Goal: Information Seeking & Learning: Learn about a topic

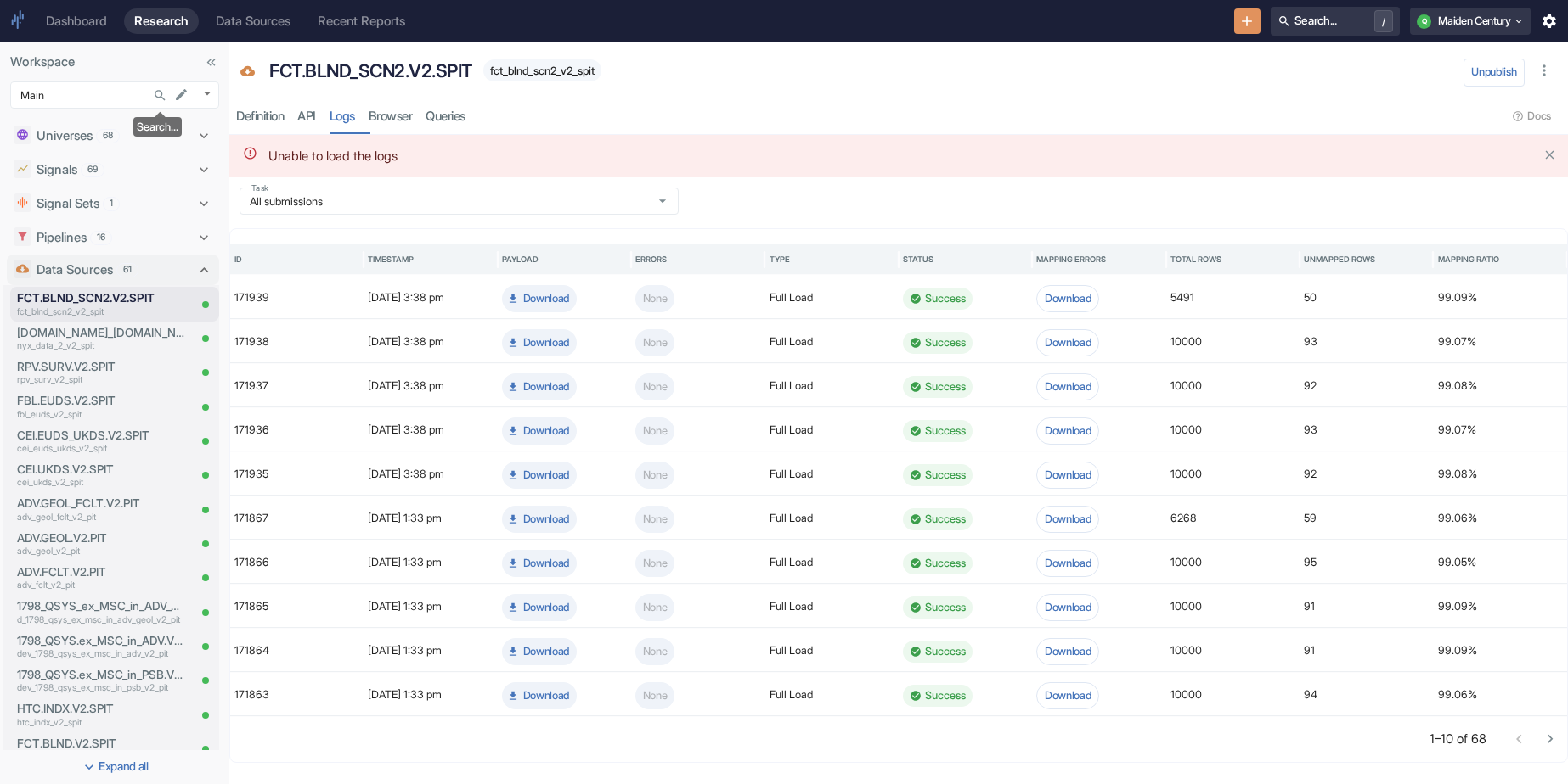
click at [161, 92] on icon "Search..." at bounding box center [160, 95] width 15 height 15
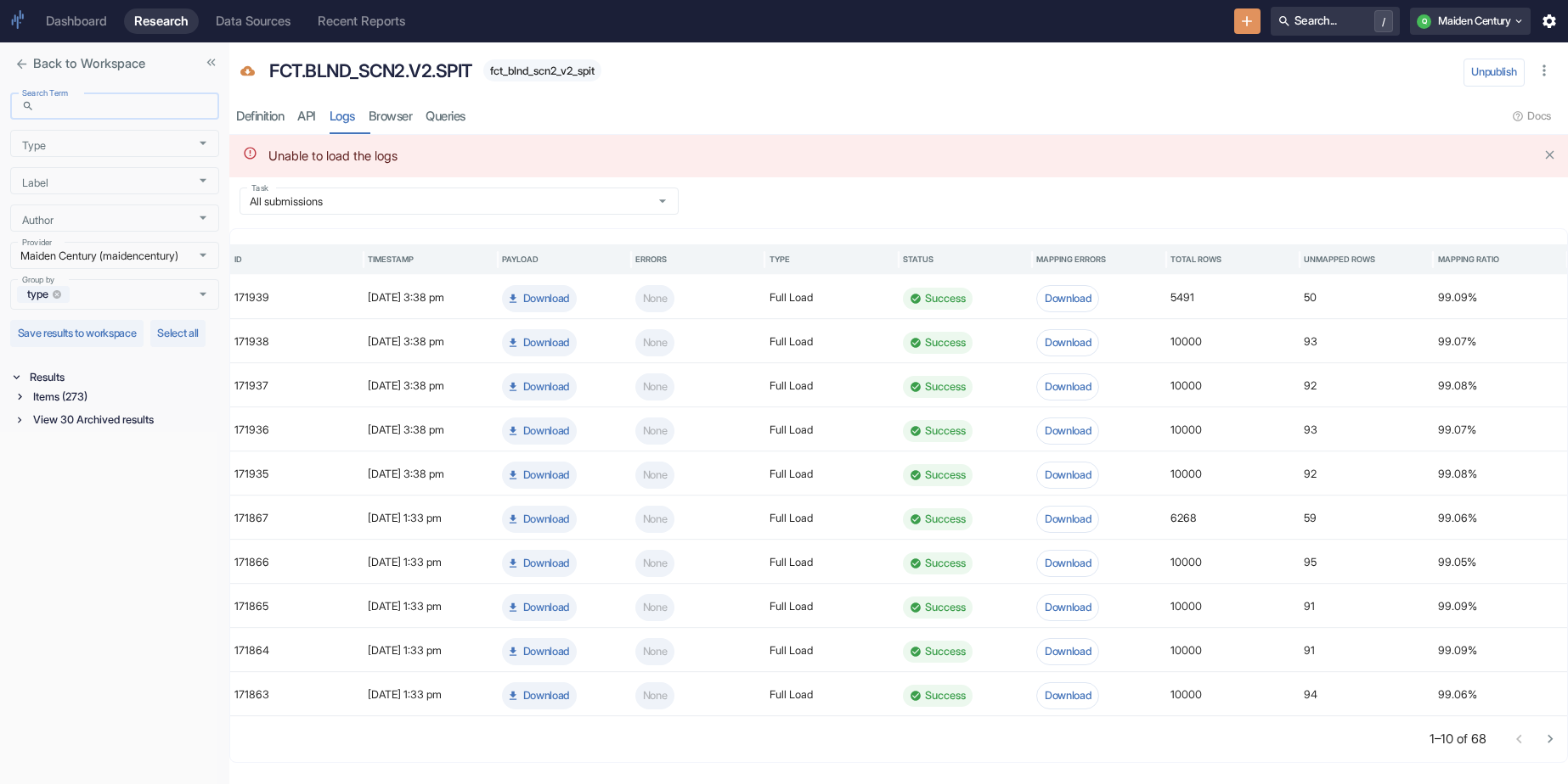
click at [113, 101] on input "Search Term" at bounding box center [130, 106] width 178 height 20
type input "cei"
click at [77, 407] on div "Items (35)" at bounding box center [124, 396] width 189 height 20
click at [112, 427] on div "Signal / Alpha Model (14)" at bounding box center [125, 416] width 186 height 20
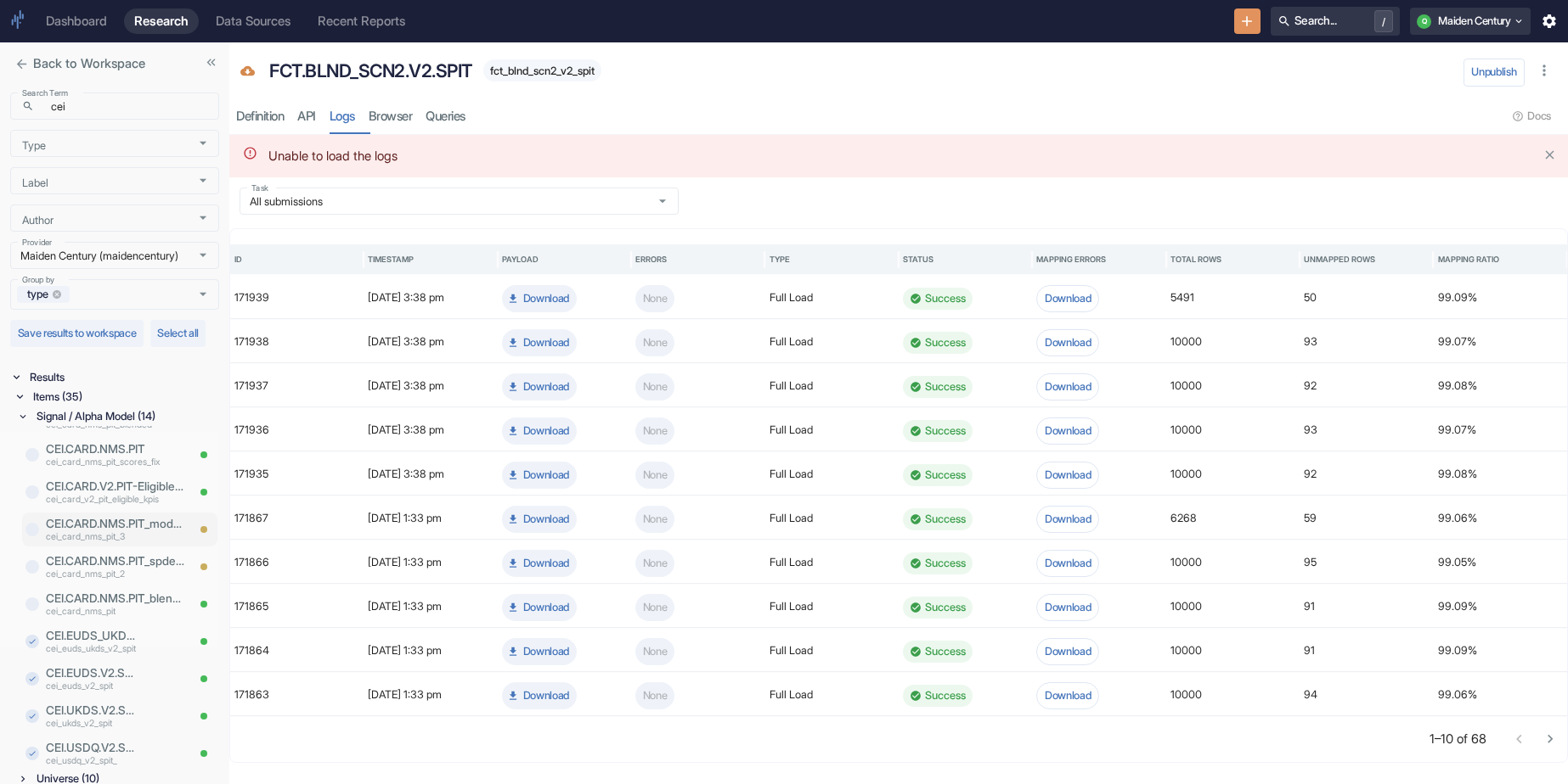
scroll to position [32, 0]
click at [96, 465] on p "cei_card_nms_pit_scores_fix" at bounding box center [115, 458] width 139 height 14
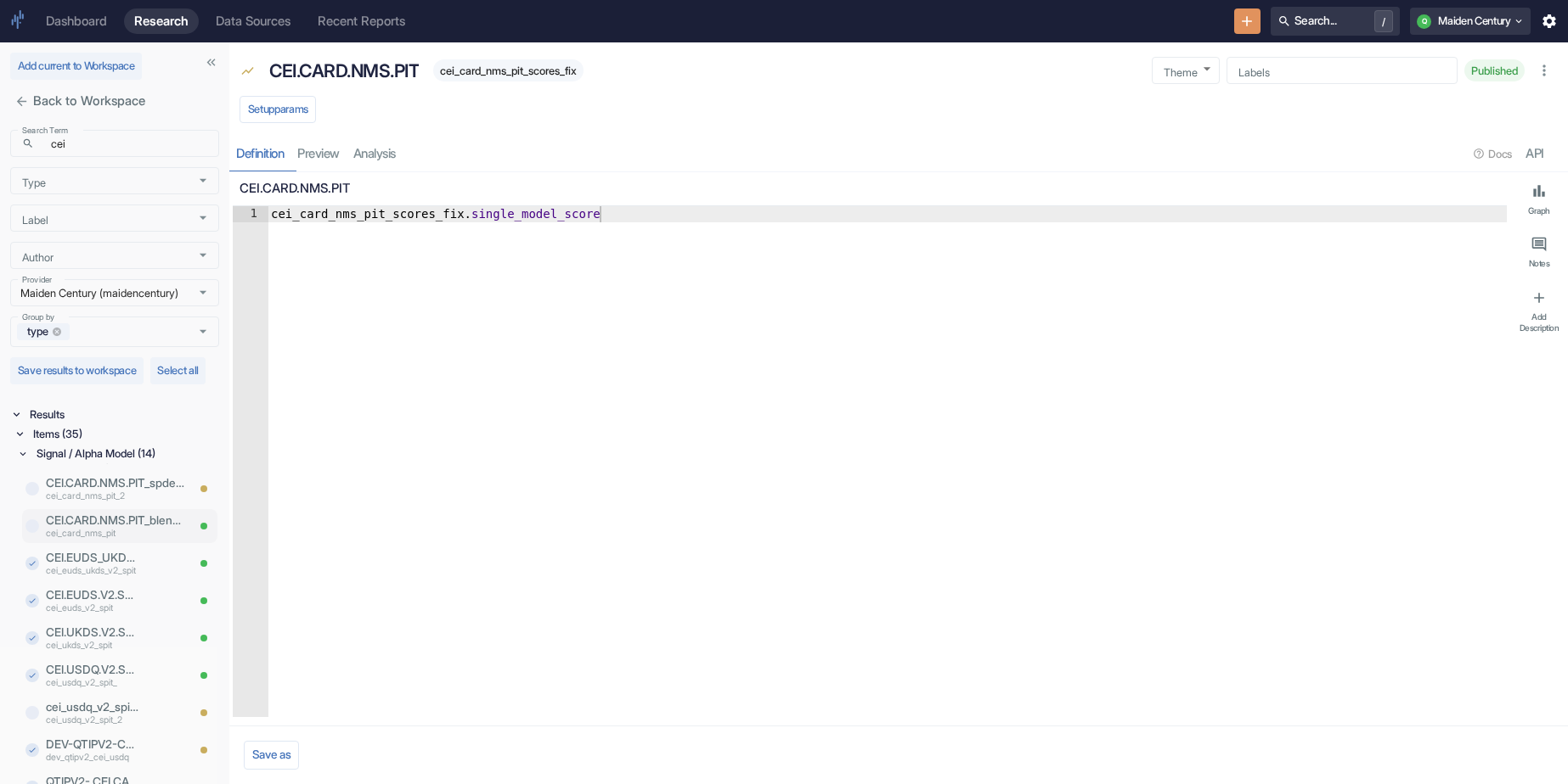
scroll to position [183, 0]
type textarea "x"
click at [92, 749] on p "QTIPV2- CEI CARD" at bounding box center [92, 741] width 93 height 17
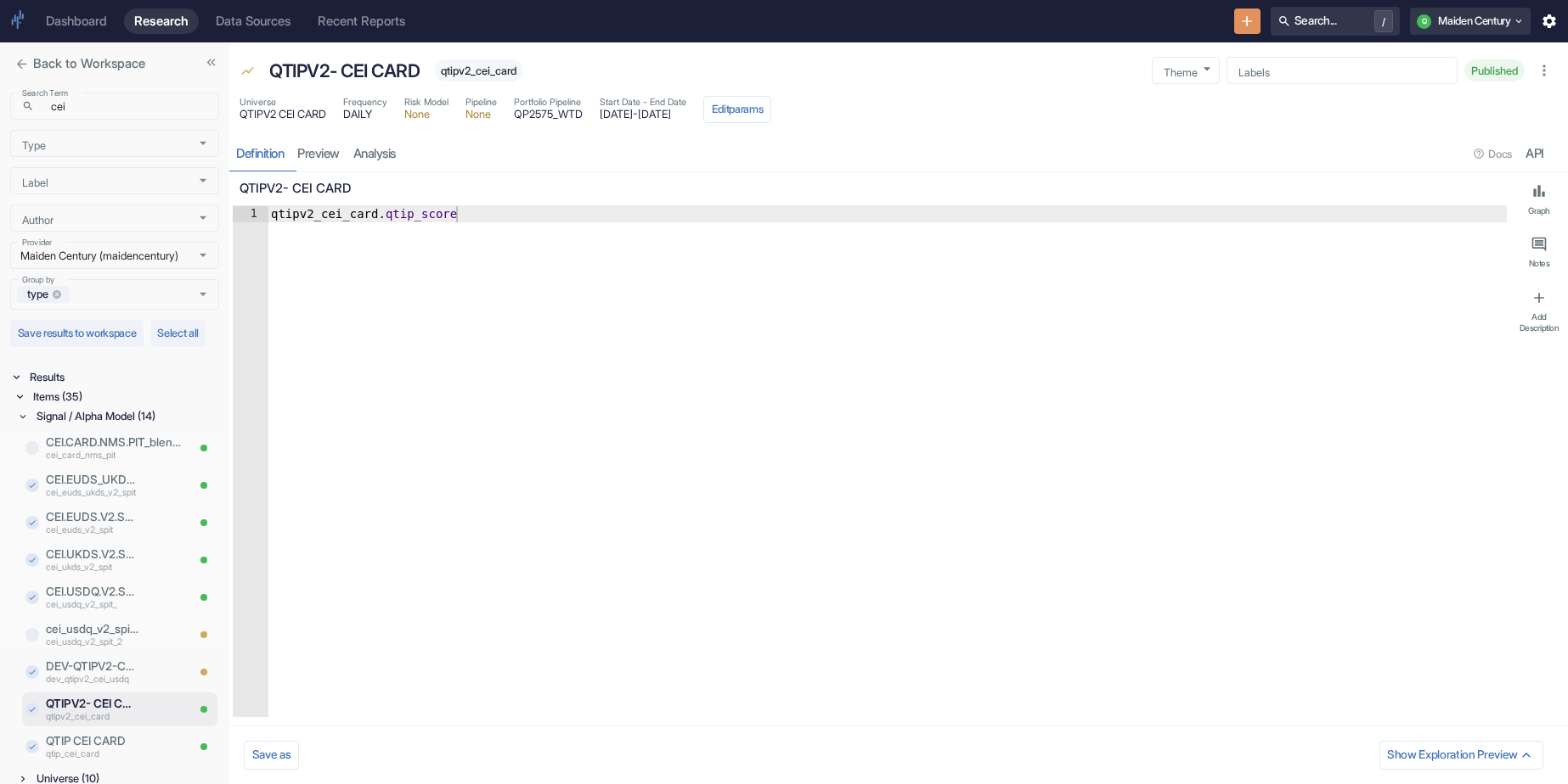
type textarea "x"
click at [400, 158] on link "analysis" at bounding box center [374, 154] width 56 height 35
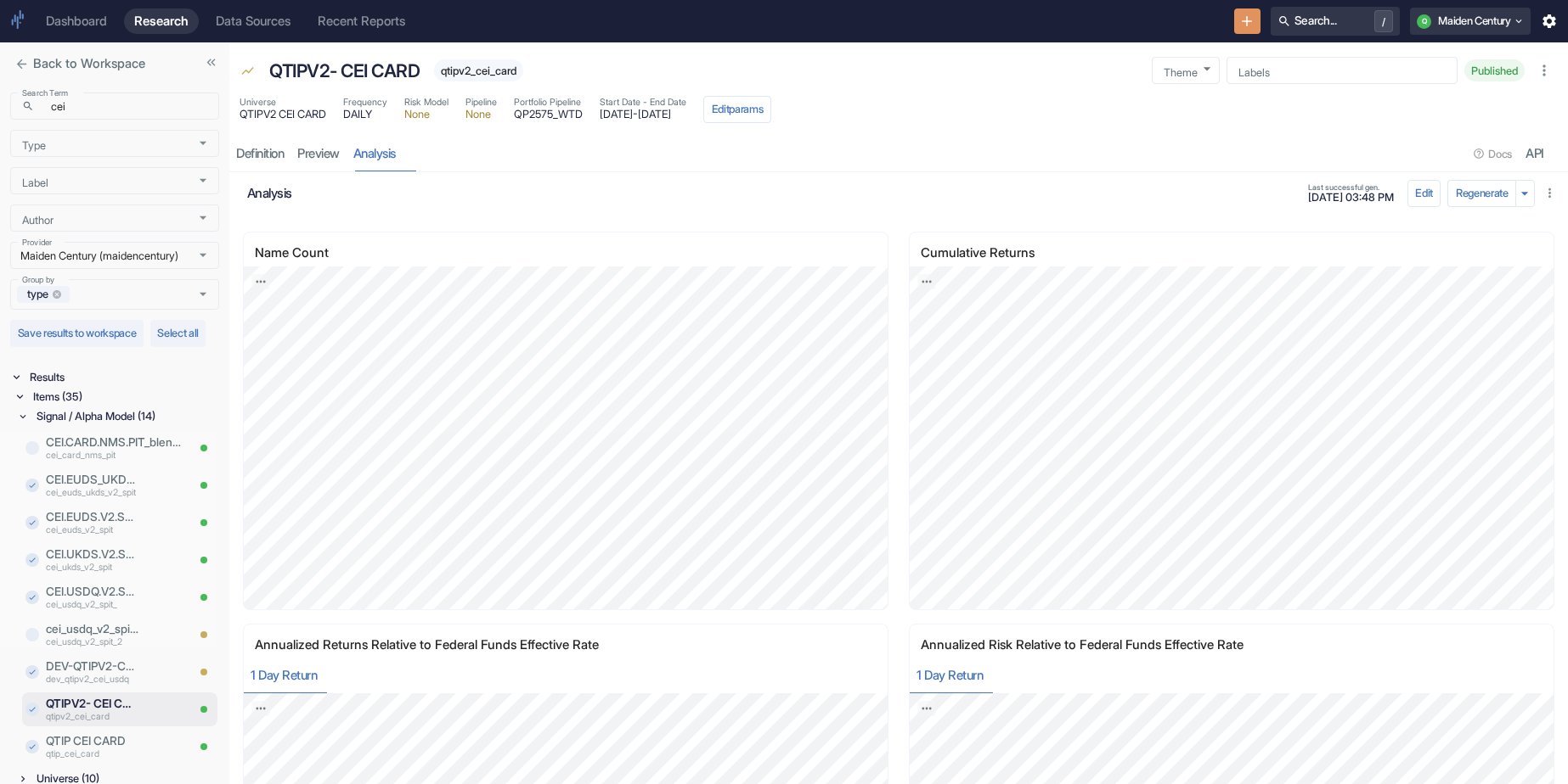
click at [1308, 199] on span "[DATE] 03:48 PM" at bounding box center [1350, 198] width 86 height 11
click at [118, 114] on input "cei" at bounding box center [130, 106] width 178 height 20
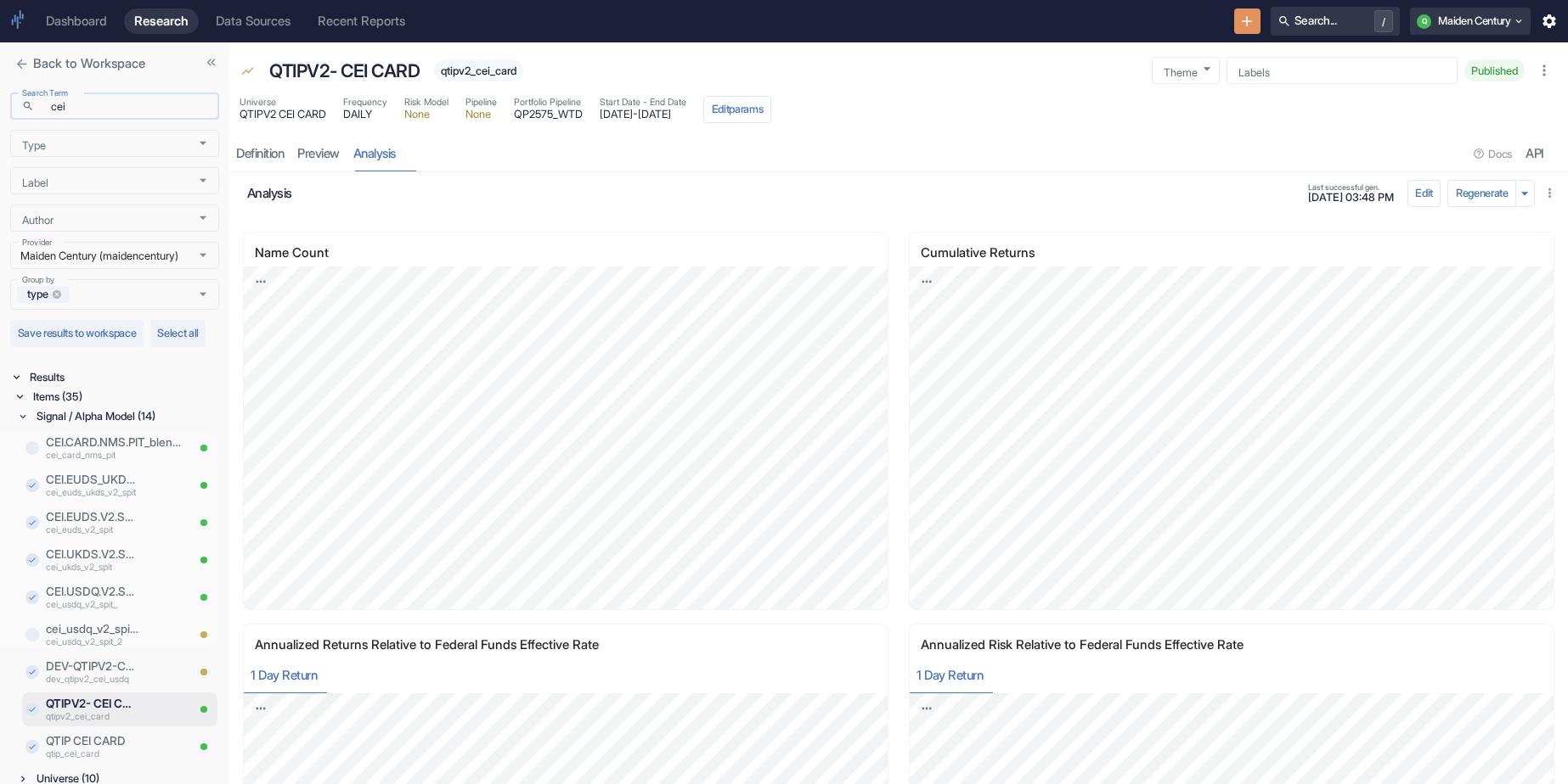
click at [118, 114] on input "cei" at bounding box center [130, 106] width 178 height 20
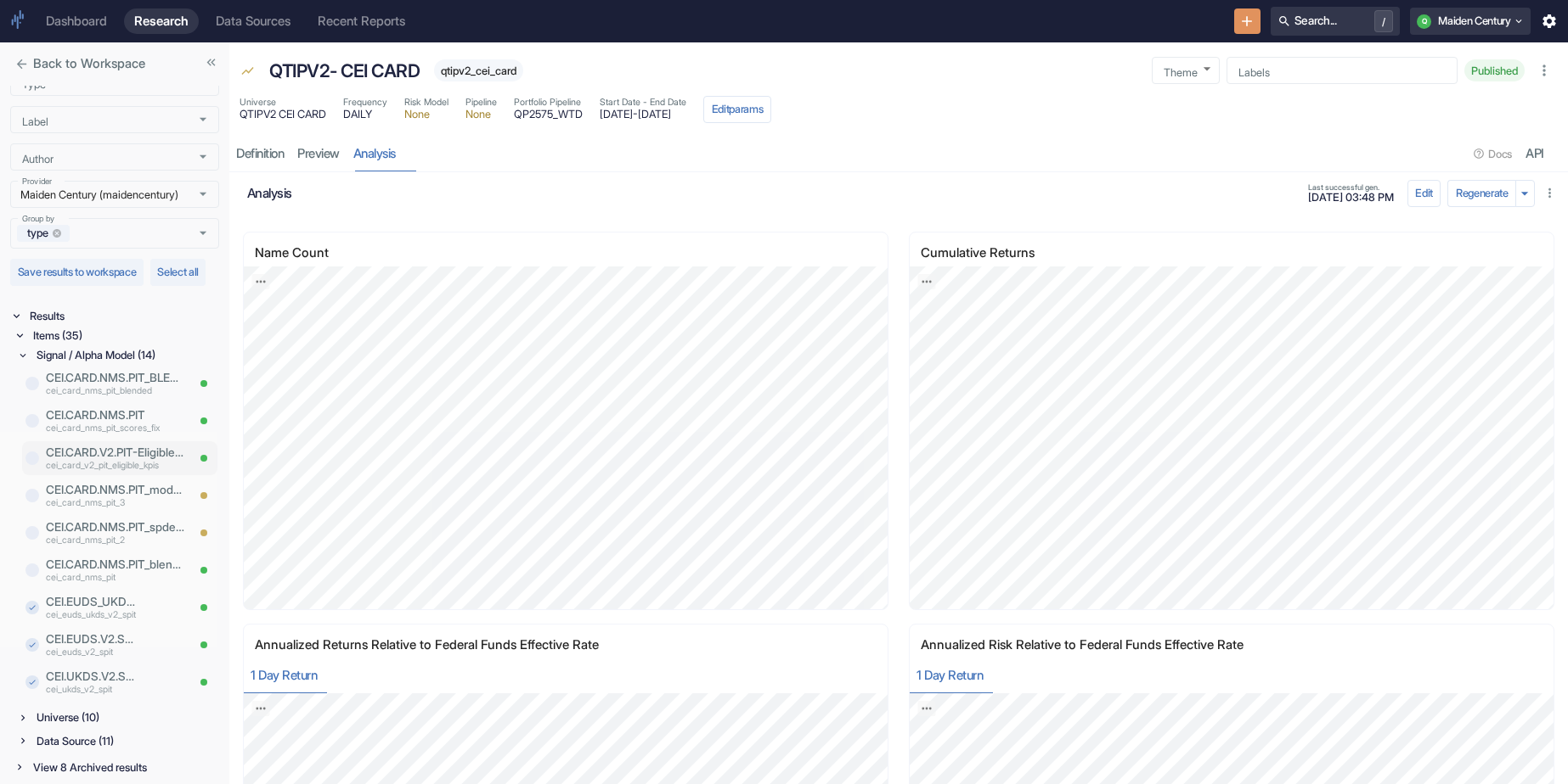
click at [106, 464] on p "cei_card_v2_pit_eligible_kpis" at bounding box center [115, 467] width 139 height 14
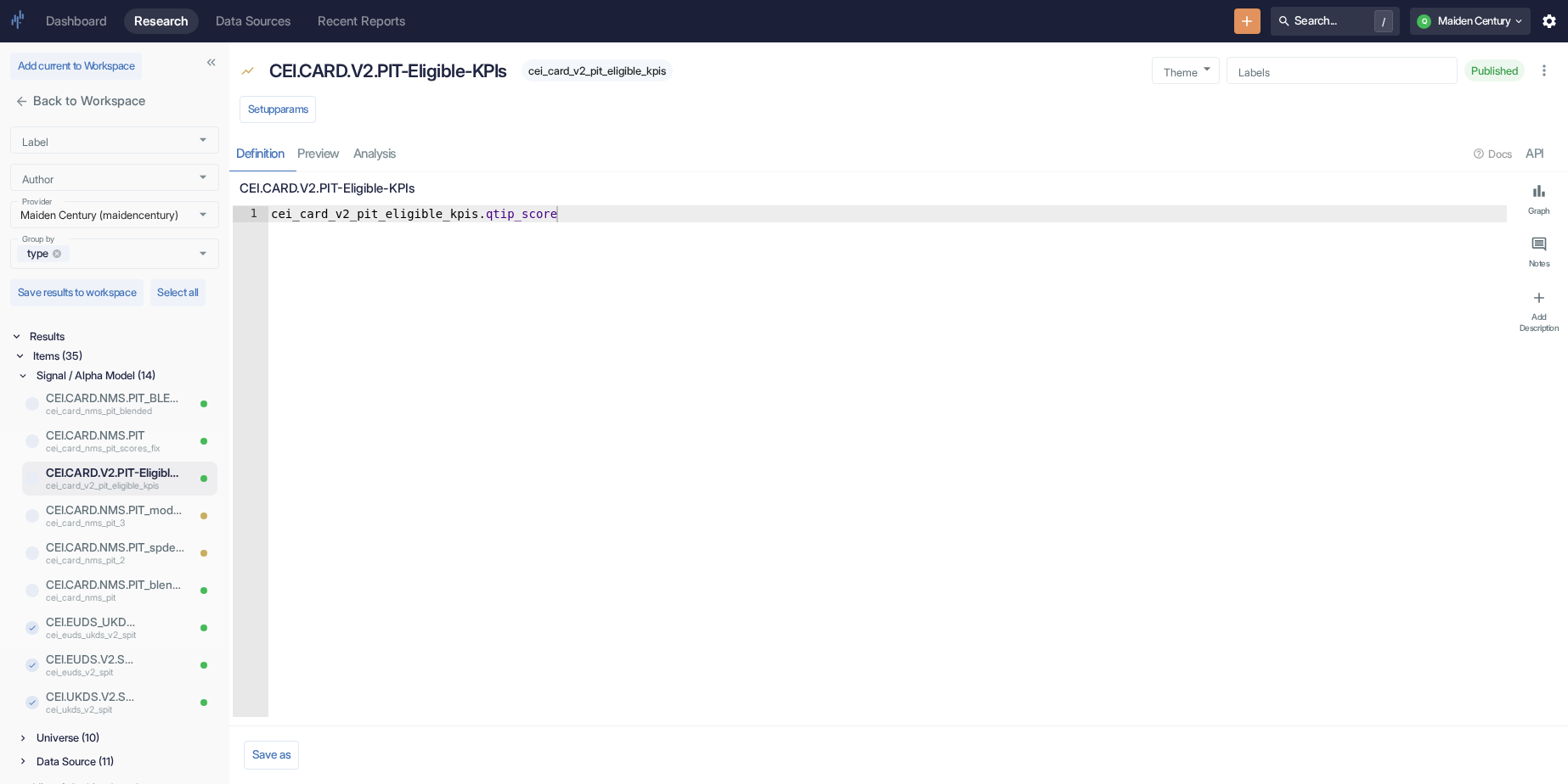
click at [308, 127] on div "Setup params" at bounding box center [898, 111] width 1338 height 37
click at [305, 113] on button "Setup params" at bounding box center [277, 109] width 76 height 27
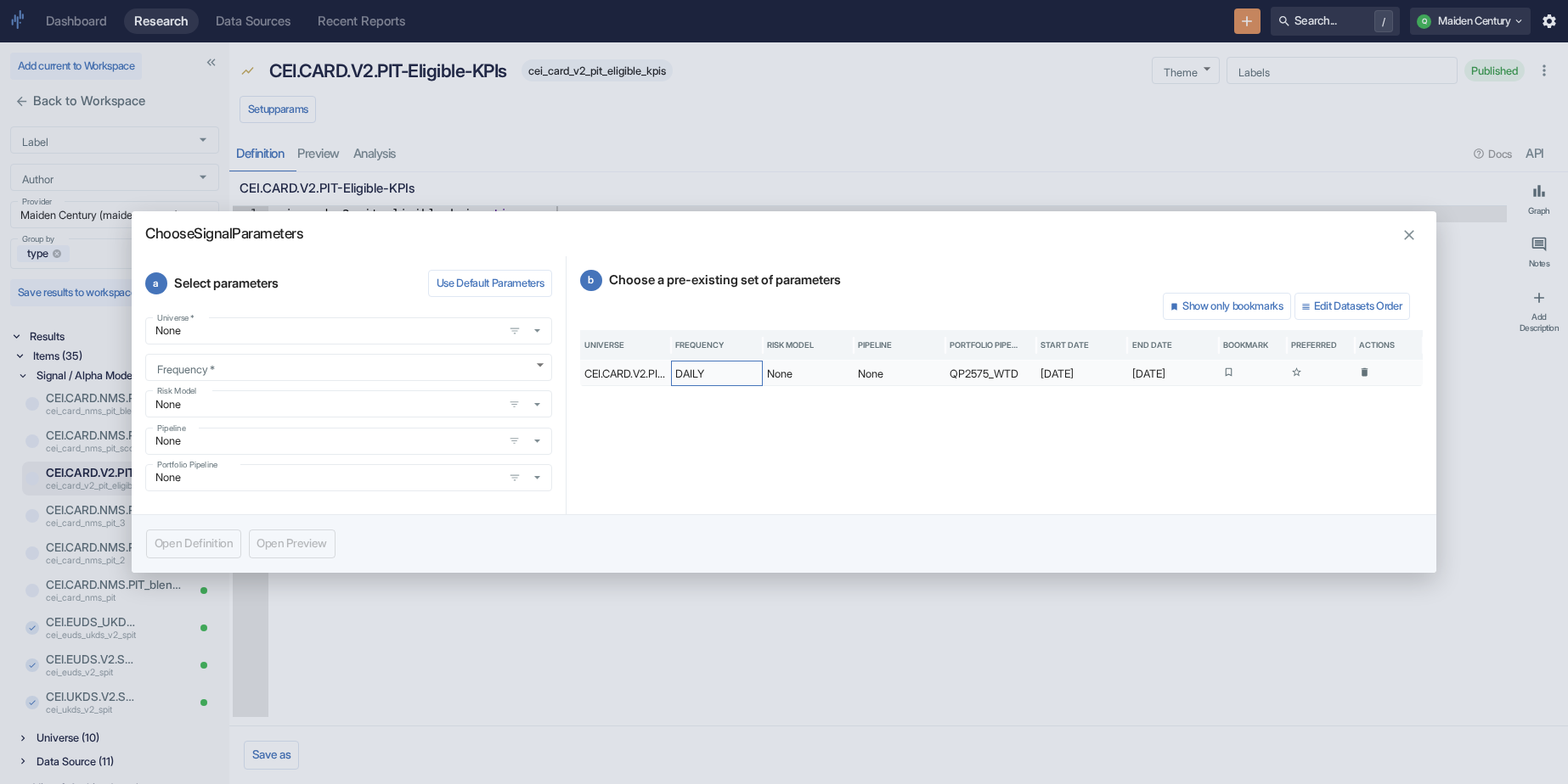
click at [689, 375] on div "DAILY" at bounding box center [716, 373] width 91 height 25
type textarea "x"
type input "DAILY"
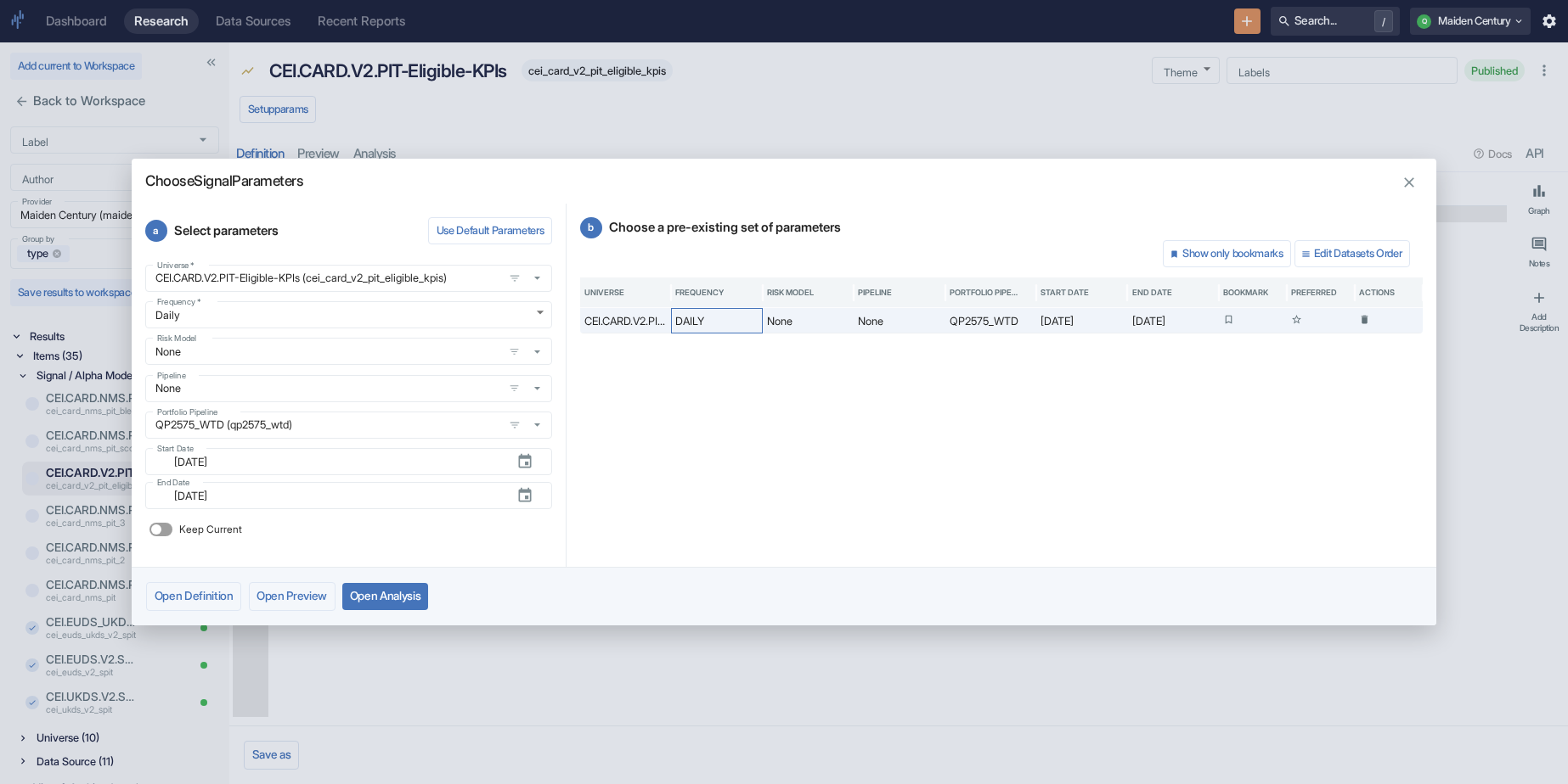
type textarea "x"
click at [413, 604] on button "Open Analysis" at bounding box center [384, 596] width 86 height 27
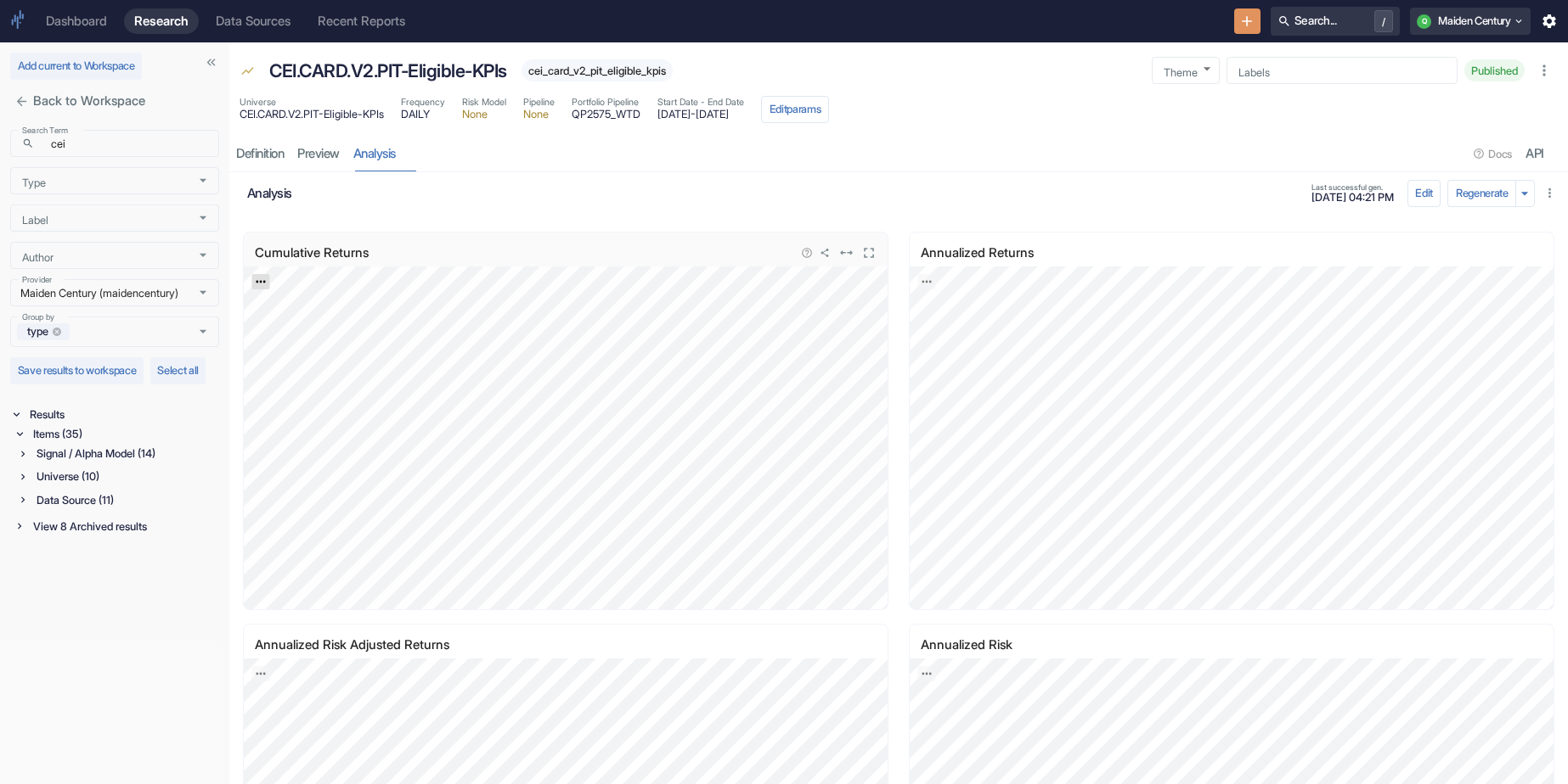
click at [256, 281] on icon "Export; Press ENTER to open" at bounding box center [261, 282] width 12 height 12
click at [300, 332] on link "CSV" at bounding box center [302, 331] width 49 height 19
click at [321, 155] on link "preview" at bounding box center [318, 154] width 56 height 35
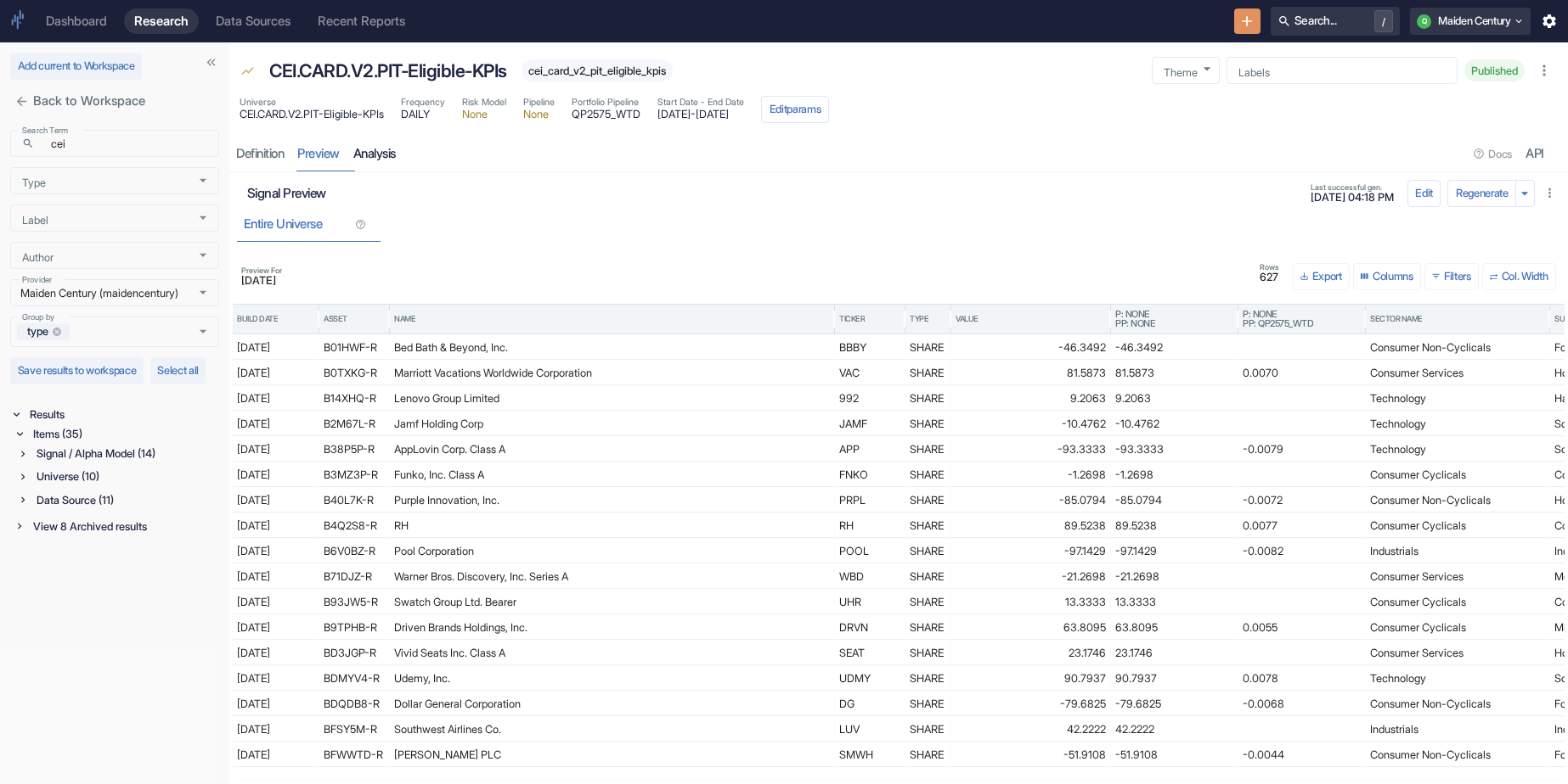
click at [378, 155] on link "analysis" at bounding box center [374, 154] width 56 height 35
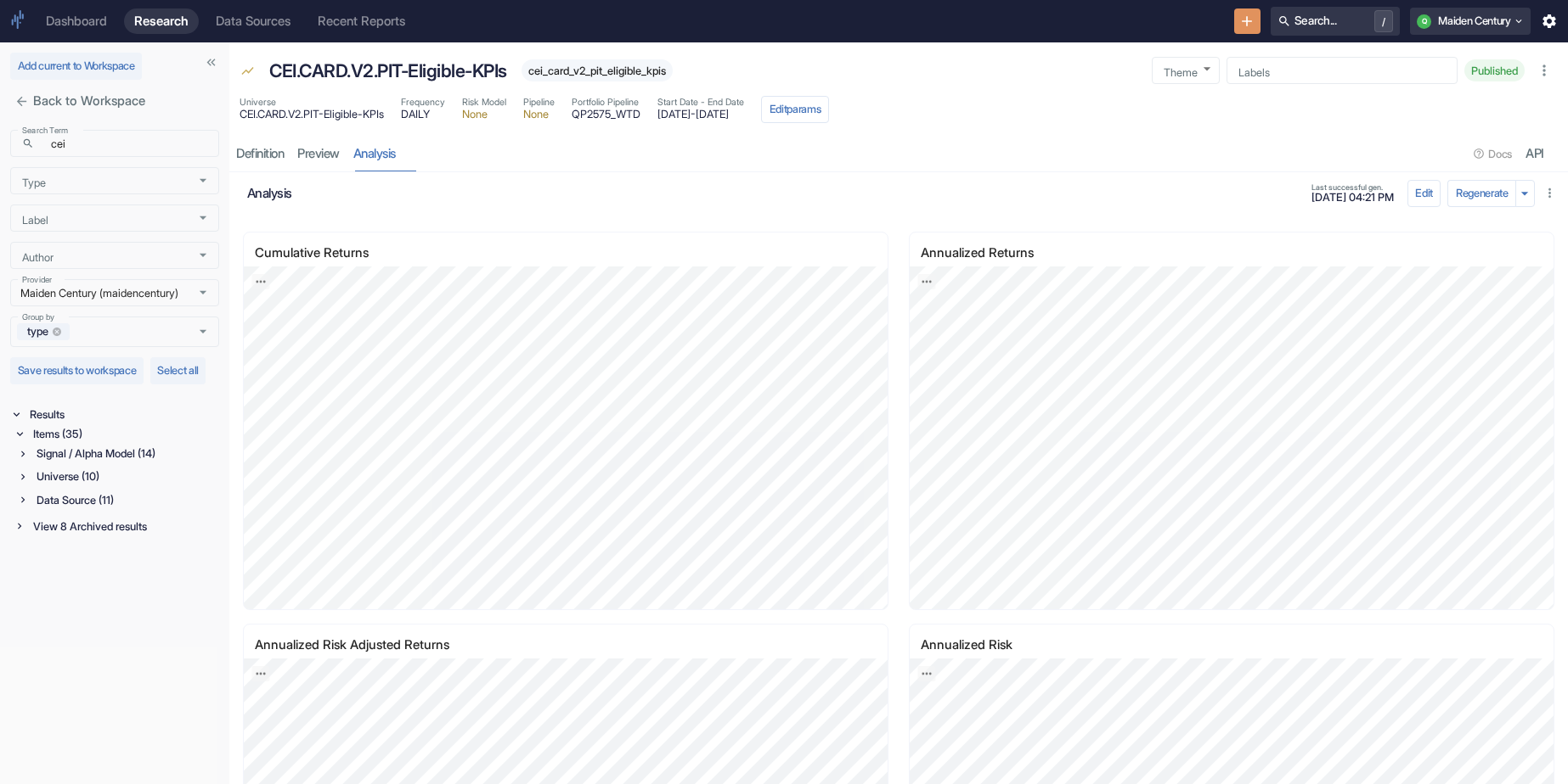
click at [346, 123] on div "Universe CEI.CARD.V2.PIT-Eligible-KPIs" at bounding box center [311, 109] width 144 height 27
click at [366, 117] on span "CEI.CARD.V2.PIT-Eligible-KPIs" at bounding box center [311, 115] width 144 height 11
click at [828, 112] on button "Edit params" at bounding box center [795, 109] width 68 height 27
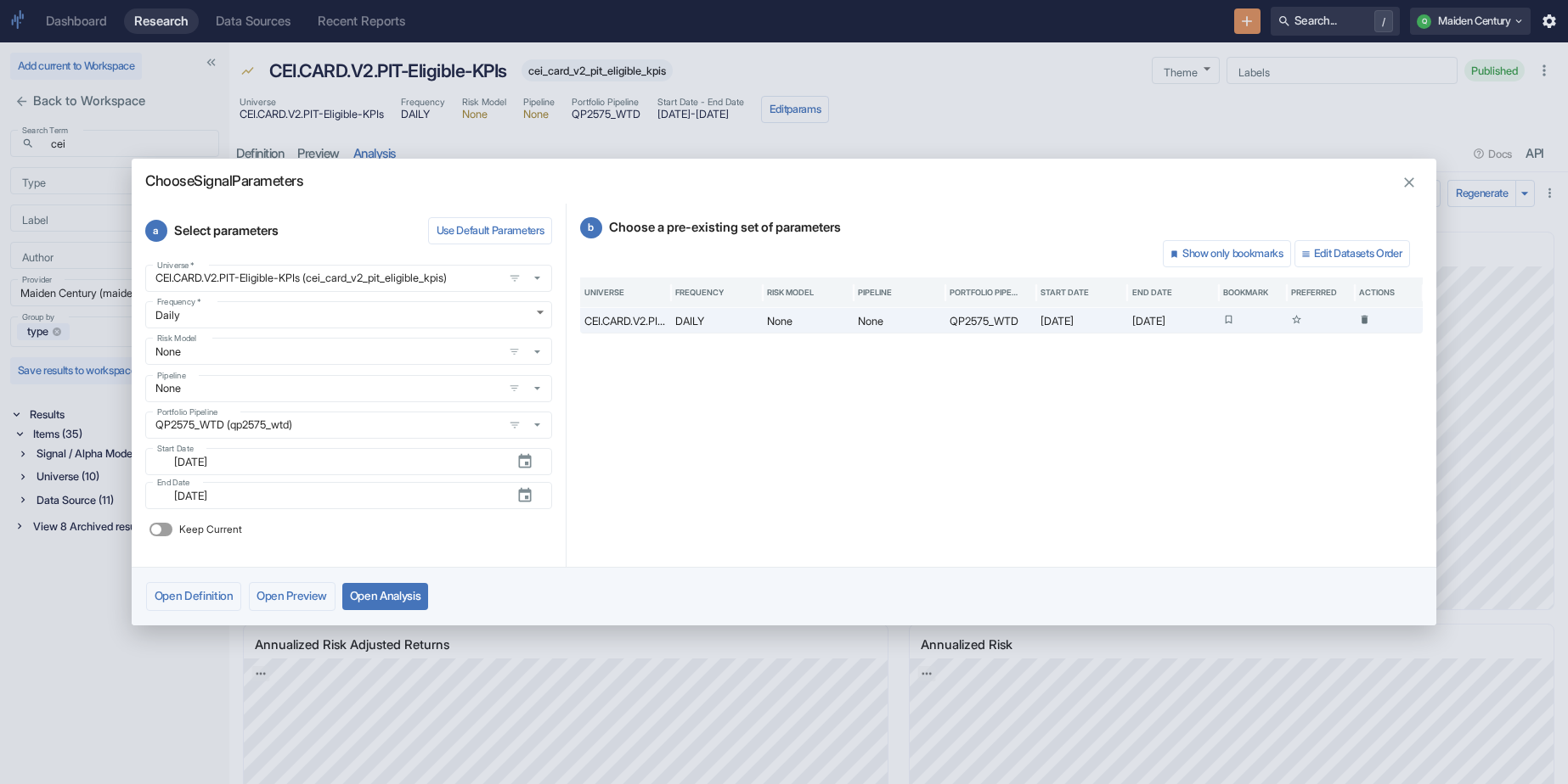
click at [1409, 181] on icon "button" at bounding box center [1409, 182] width 10 height 10
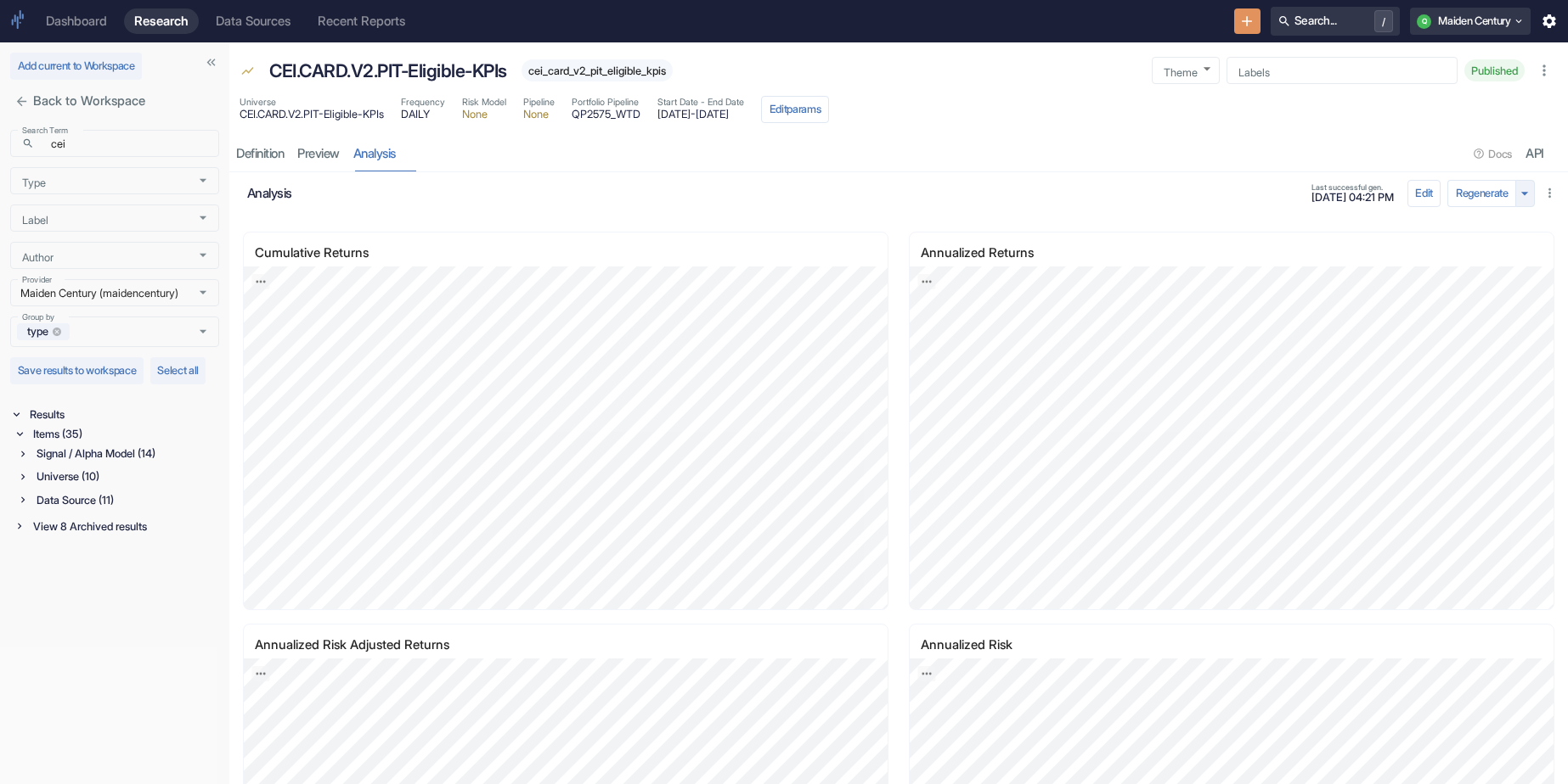
click at [1526, 193] on icon "button" at bounding box center [1525, 193] width 7 height 3
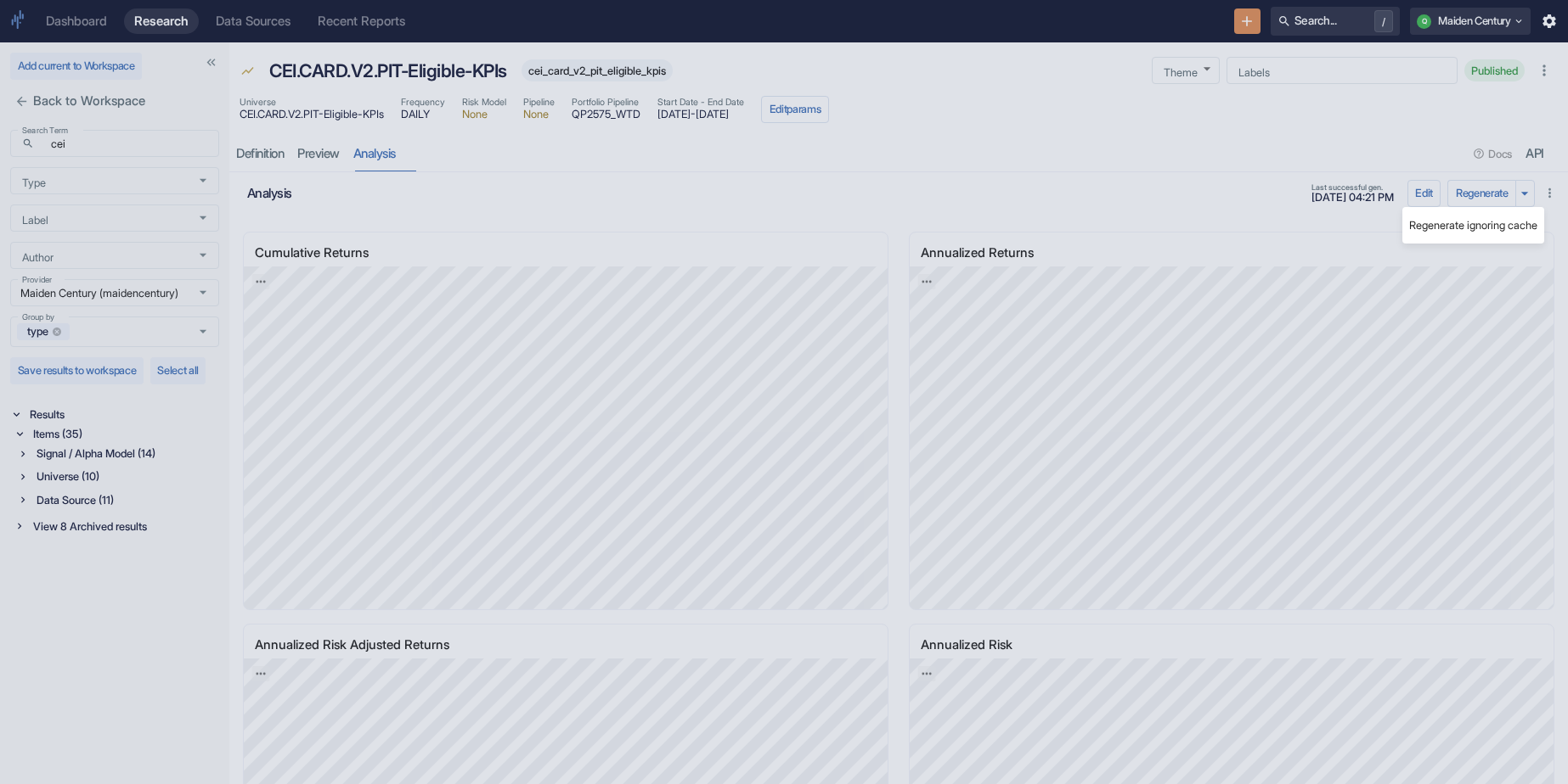
click at [1489, 222] on li "Regenerate ignoring cache" at bounding box center [1473, 225] width 142 height 23
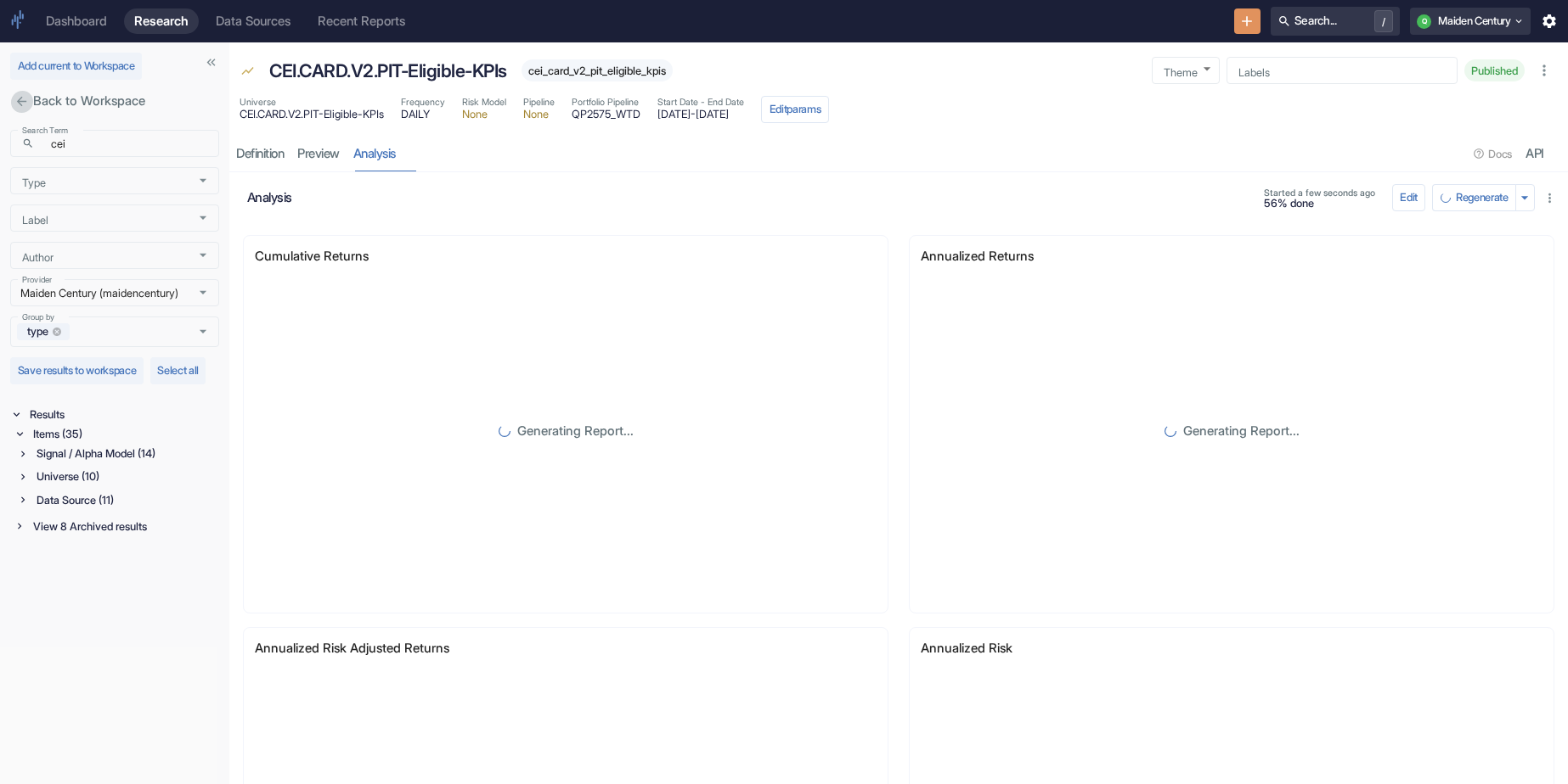
click at [24, 91] on button "close" at bounding box center [22, 101] width 23 height 23
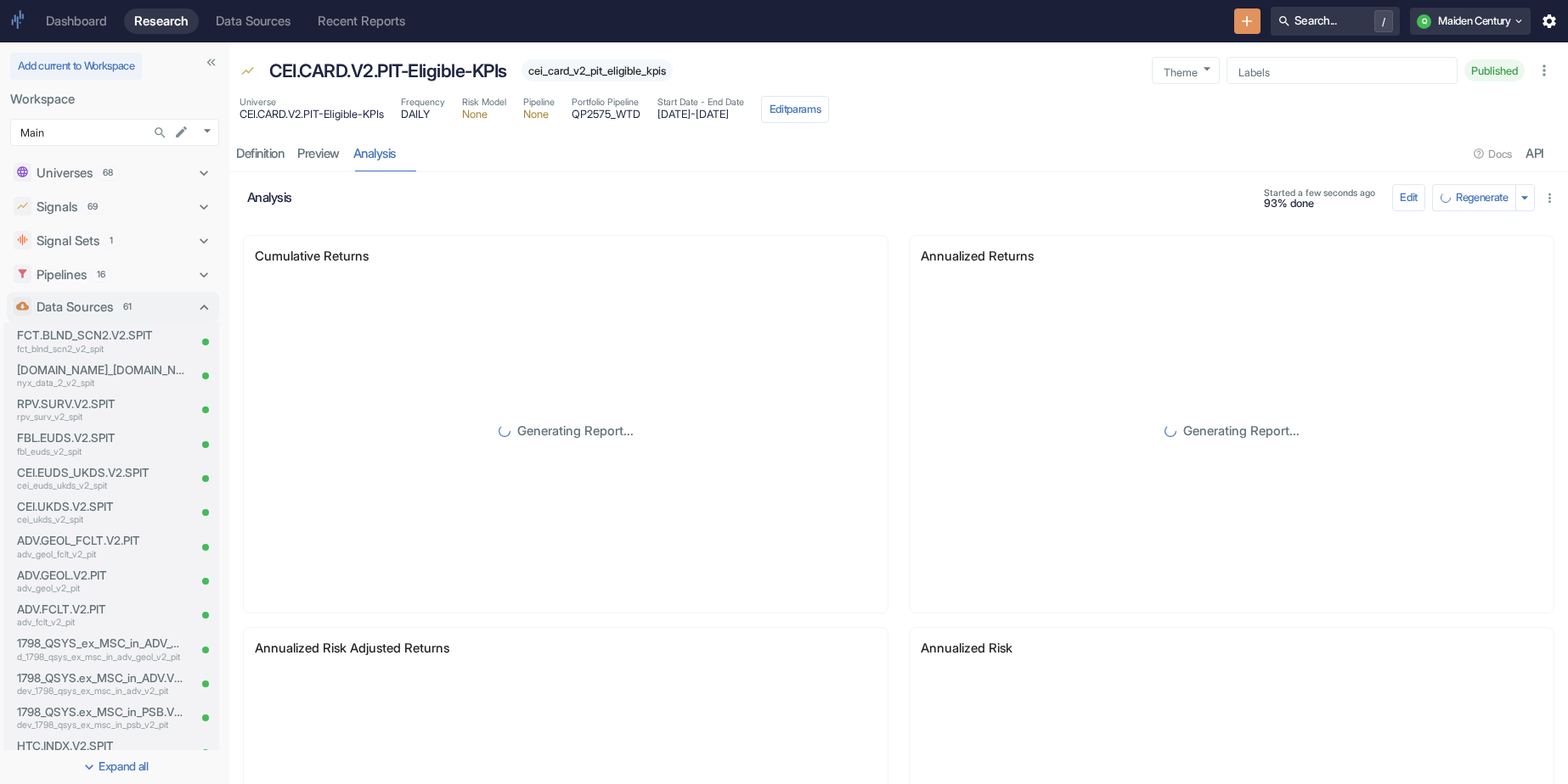
click at [156, 130] on icon "Search..." at bounding box center [160, 132] width 15 height 15
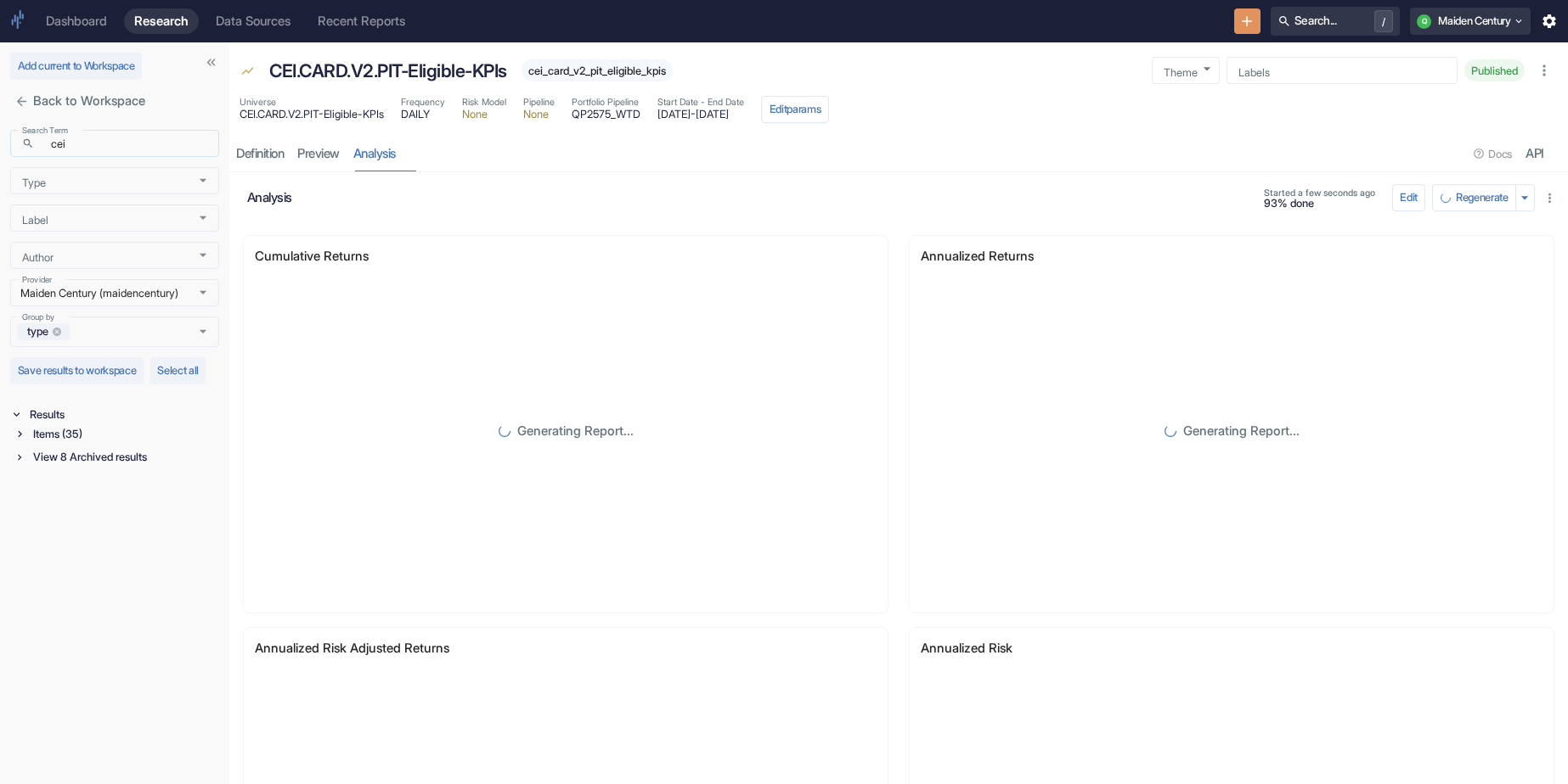
click at [120, 138] on input "cei" at bounding box center [130, 143] width 178 height 20
type input "eligible"
click at [78, 442] on div "Items (3)" at bounding box center [124, 434] width 189 height 20
click at [98, 510] on div "Data Source (1)" at bounding box center [125, 500] width 186 height 20
click at [115, 543] on p "cei_card_v2_pit_eligible_kpis" at bounding box center [115, 536] width 139 height 14
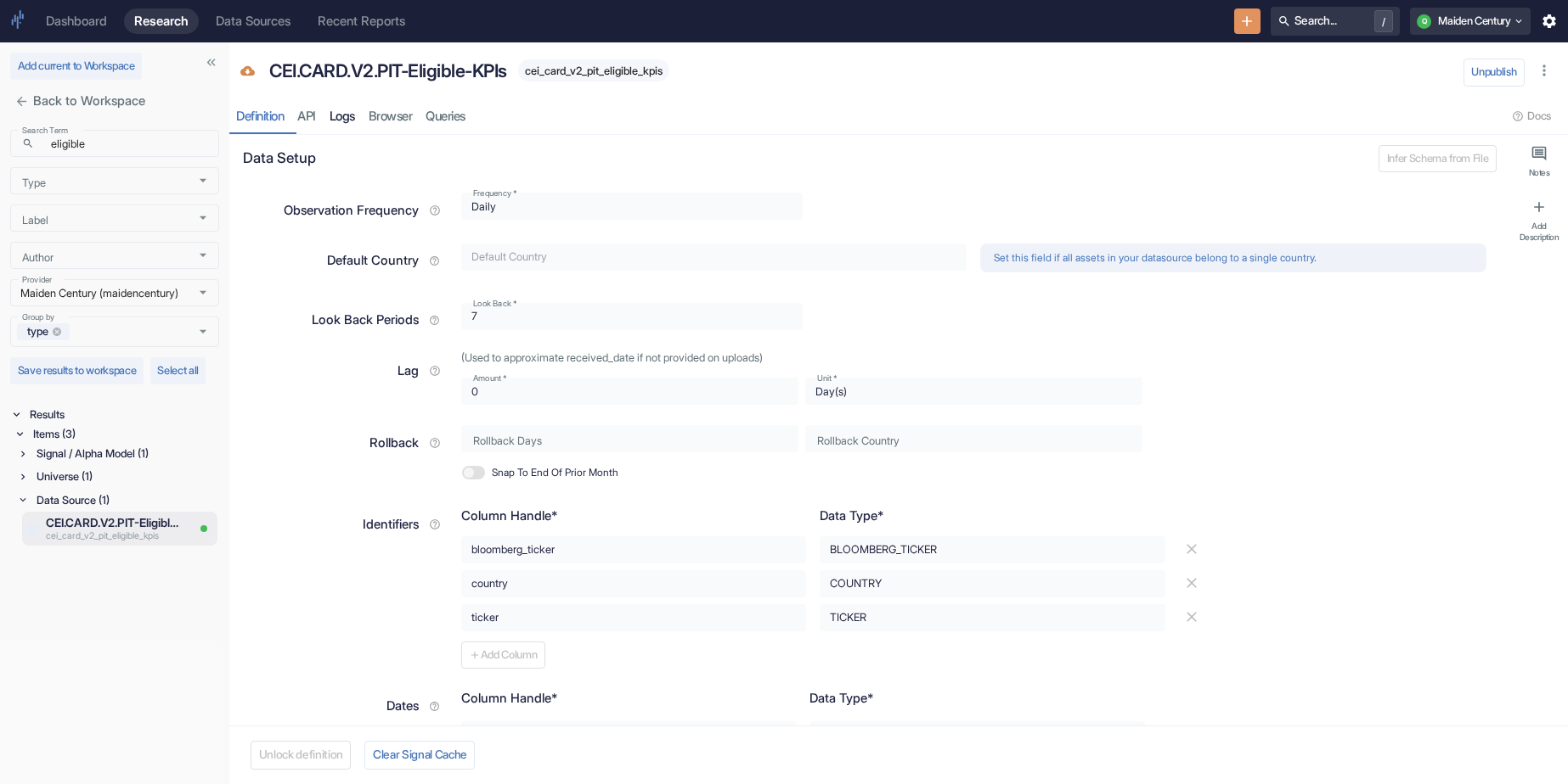
type textarea "x"
click at [353, 122] on link "Logs" at bounding box center [342, 117] width 39 height 35
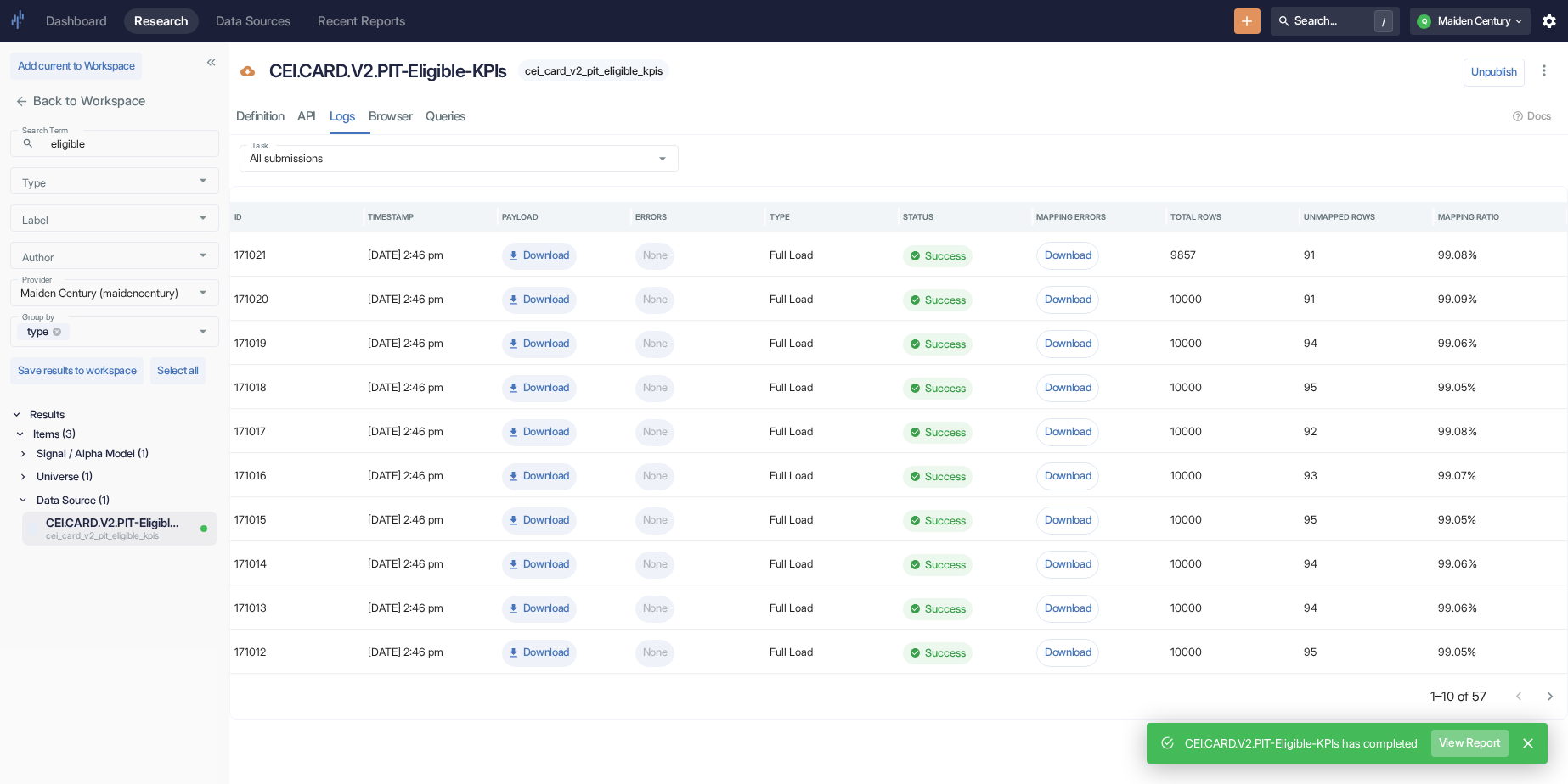
click at [1491, 740] on button "View Report" at bounding box center [1470, 743] width 76 height 27
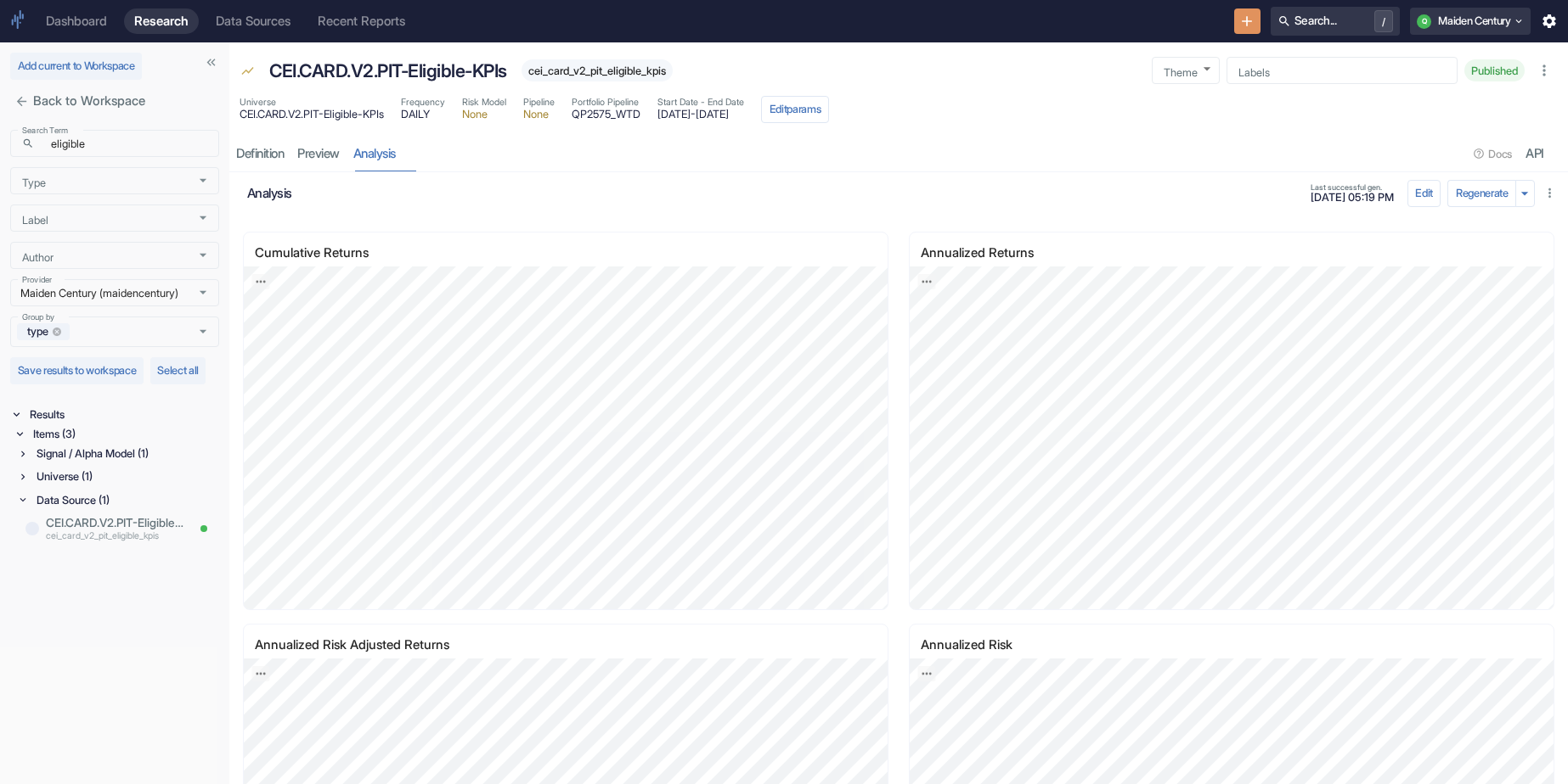
click at [863, 153] on div "resource tabs" at bounding box center [935, 154] width 1065 height 35
